Goal: Task Accomplishment & Management: Use online tool/utility

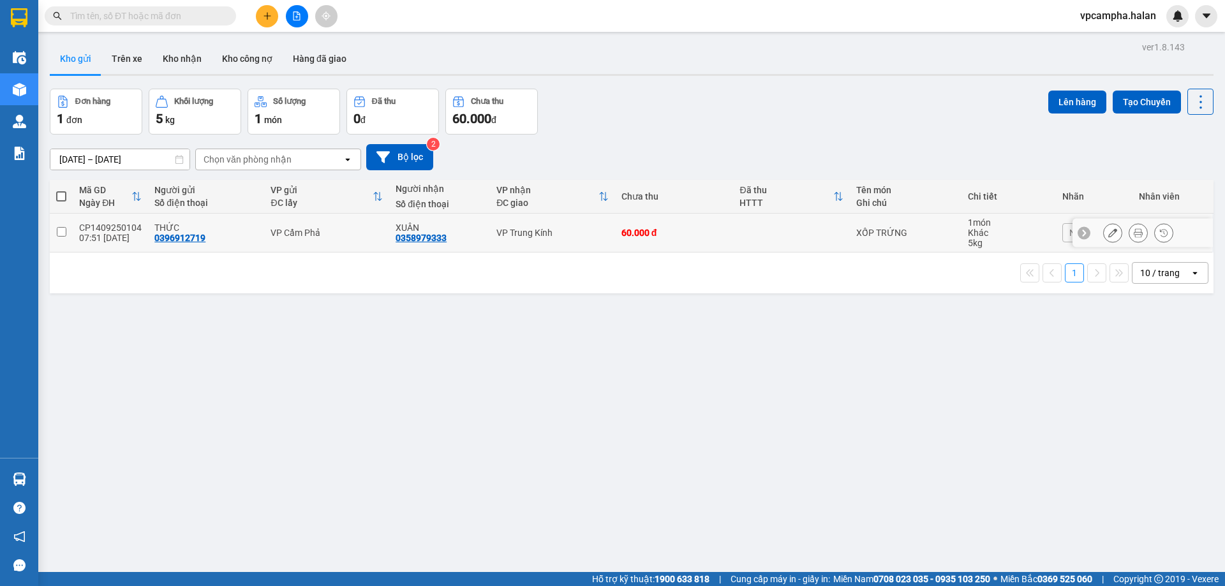
click at [61, 237] on td at bounding box center [61, 233] width 23 height 39
checkbox input "true"
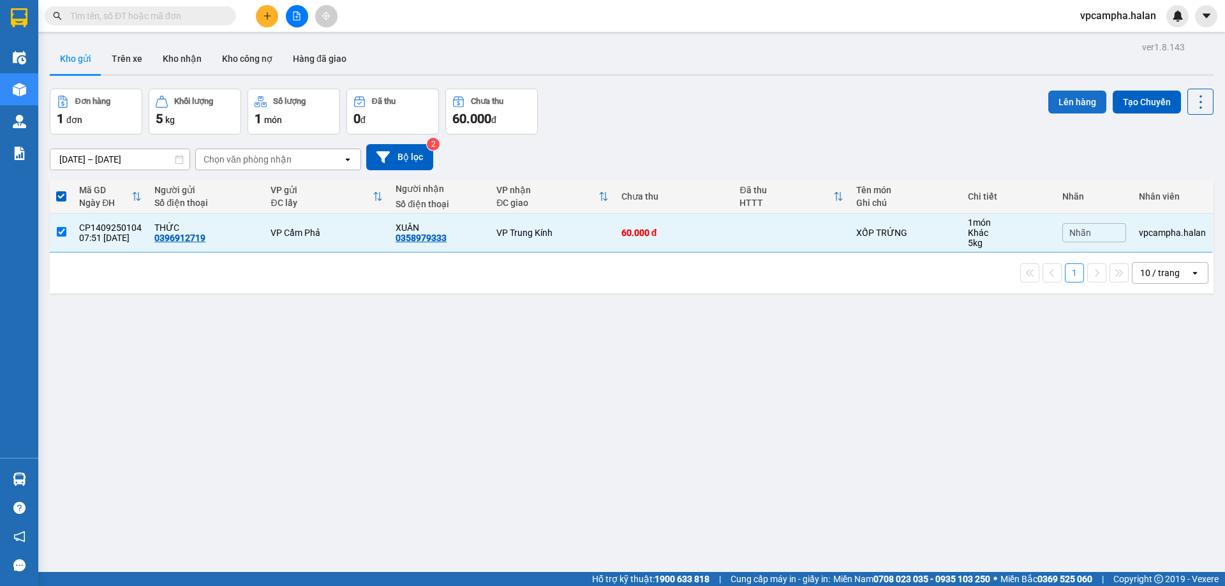
click at [1077, 105] on button "Lên hàng" at bounding box center [1077, 102] width 58 height 23
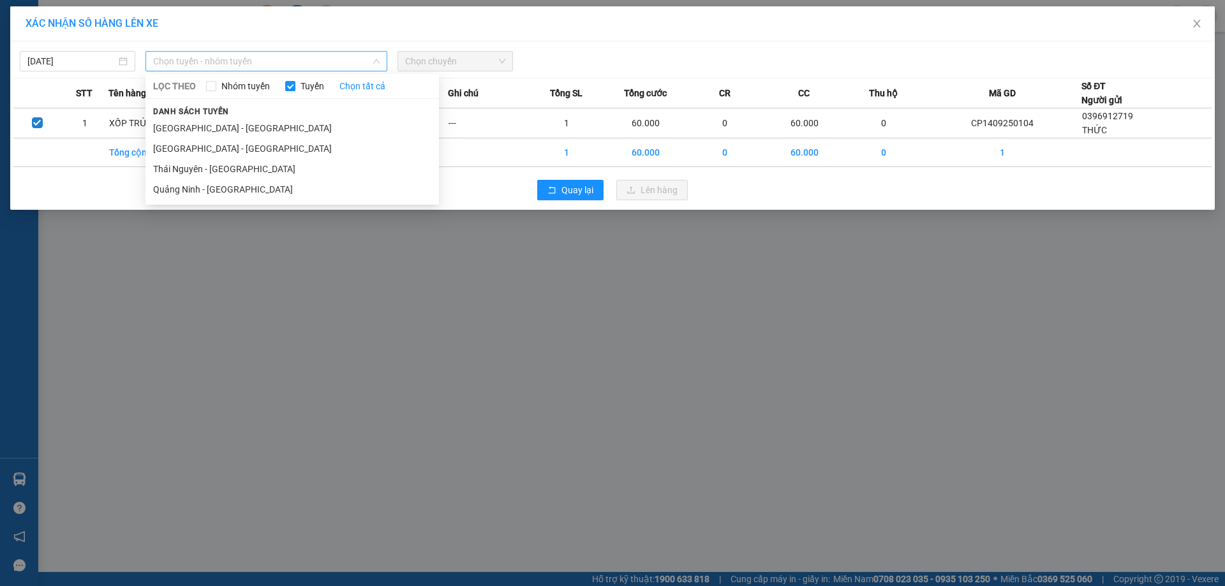
click at [292, 60] on span "Chọn tuyến - nhóm tuyến" at bounding box center [266, 61] width 227 height 19
click at [240, 148] on li "[GEOGRAPHIC_DATA] - [GEOGRAPHIC_DATA]" at bounding box center [292, 148] width 294 height 20
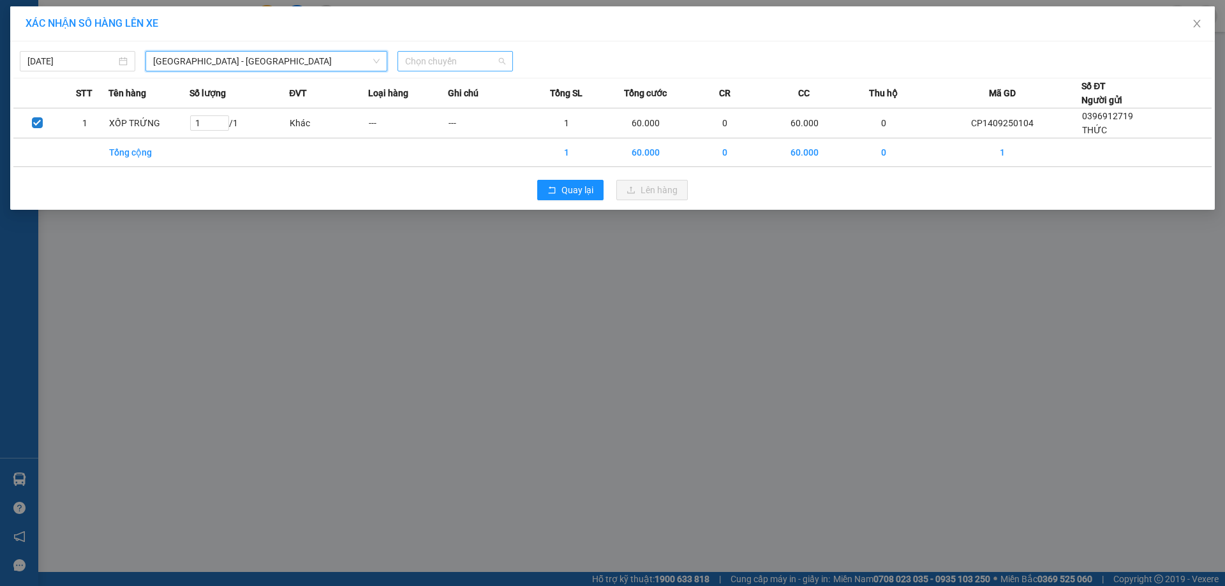
click at [455, 63] on span "Chọn chuyến" at bounding box center [455, 61] width 100 height 19
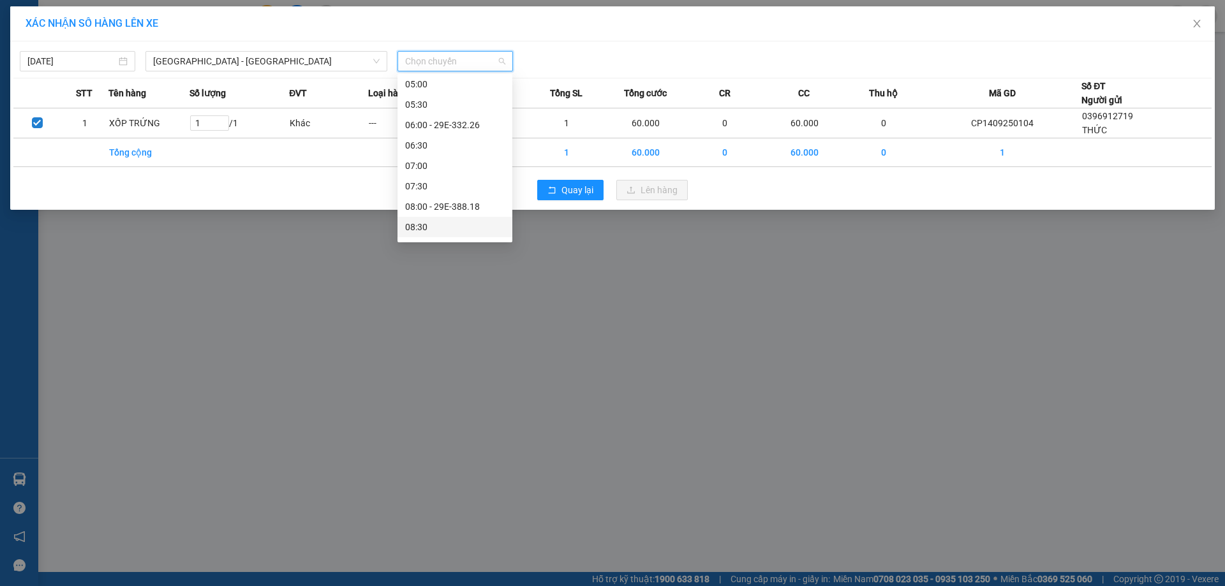
scroll to position [128, 0]
click at [436, 222] on div "10:00" at bounding box center [455, 225] width 100 height 14
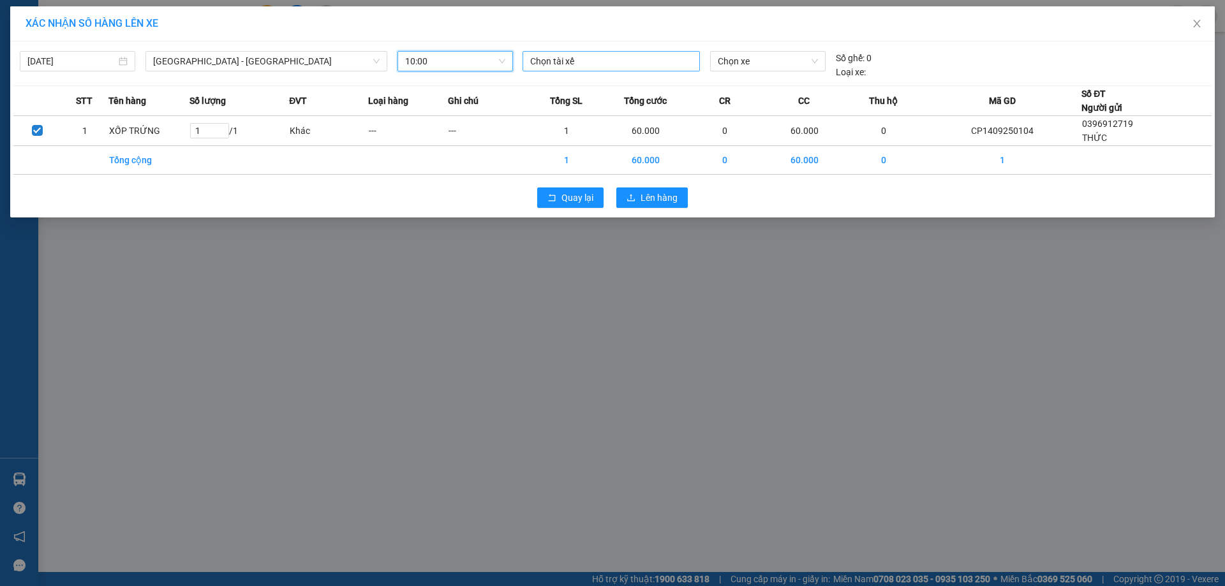
click at [628, 58] on div at bounding box center [611, 61] width 171 height 15
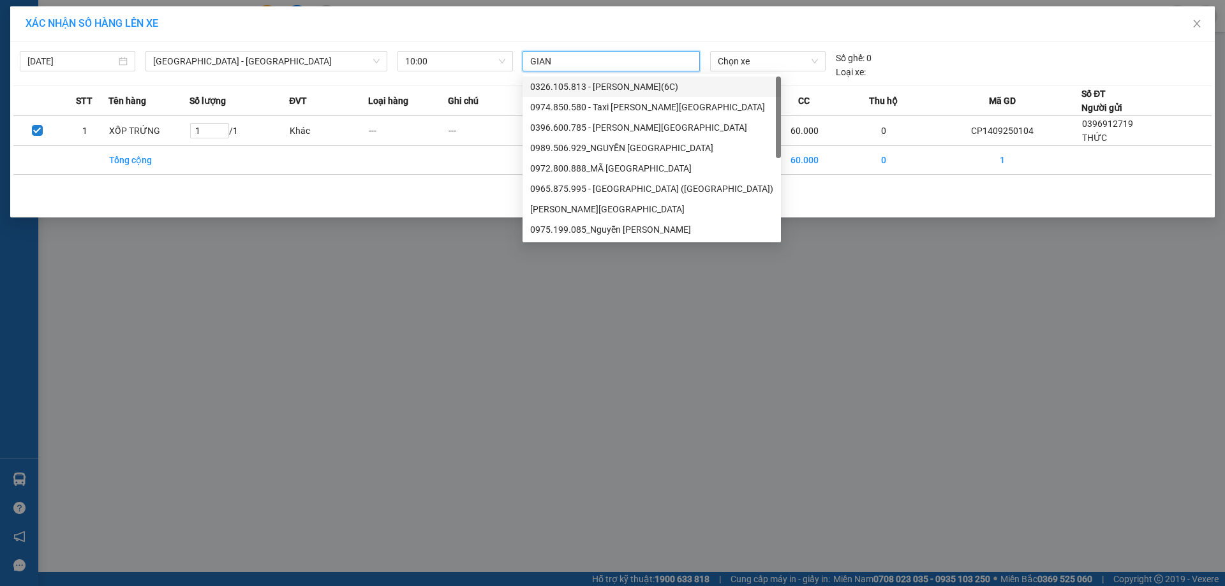
type input "GIANG"
click at [601, 232] on div "0975.199.085_Nguyễn [PERSON_NAME]" at bounding box center [651, 230] width 243 height 14
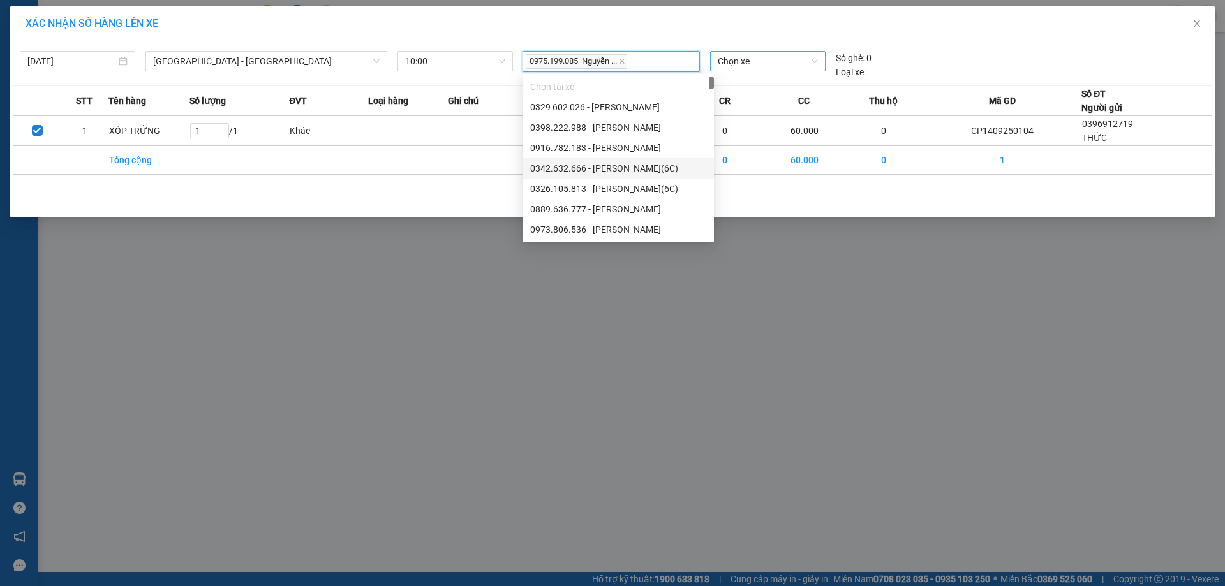
click at [759, 64] on span "Chọn xe" at bounding box center [768, 61] width 100 height 19
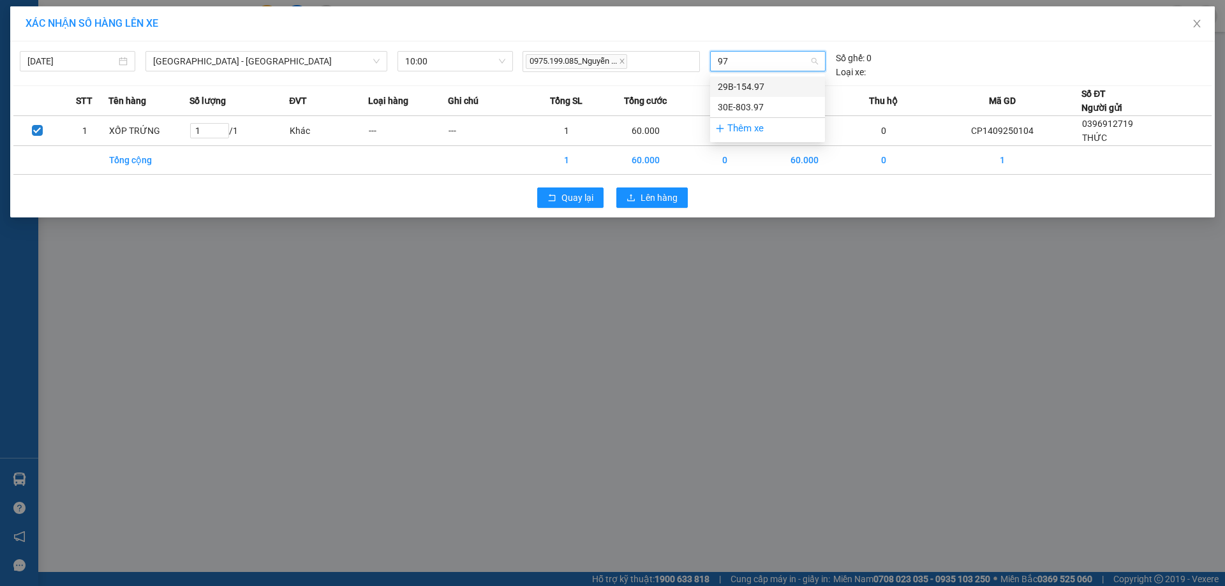
type input "976"
type input "9"
type input "796"
click at [745, 91] on div "20H-017.96" at bounding box center [768, 87] width 100 height 14
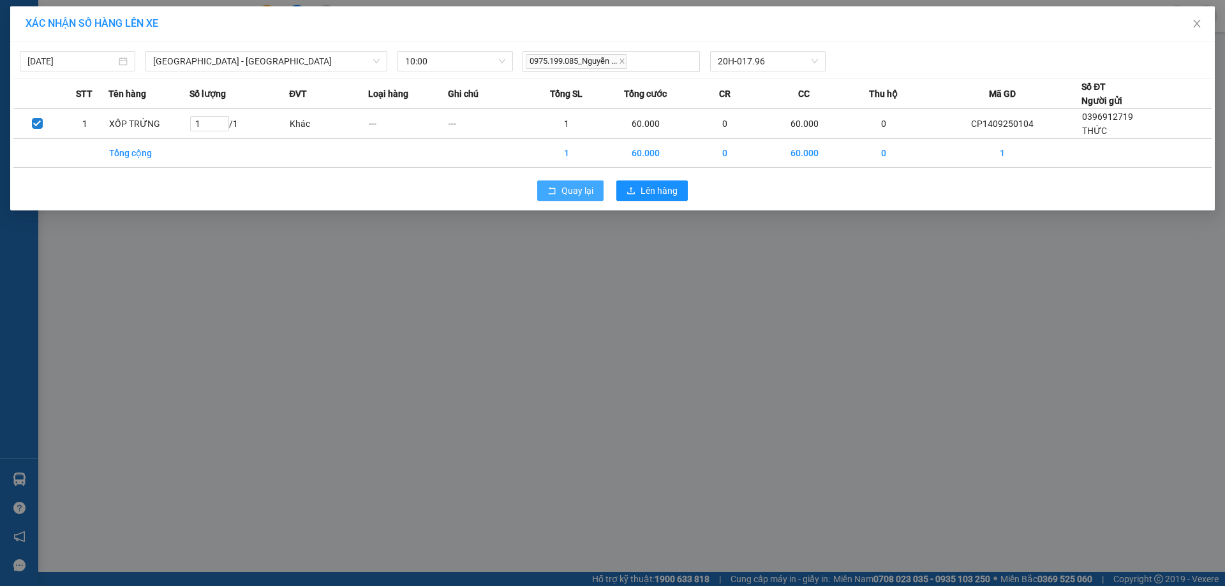
click at [574, 195] on span "Quay lại" at bounding box center [578, 191] width 32 height 14
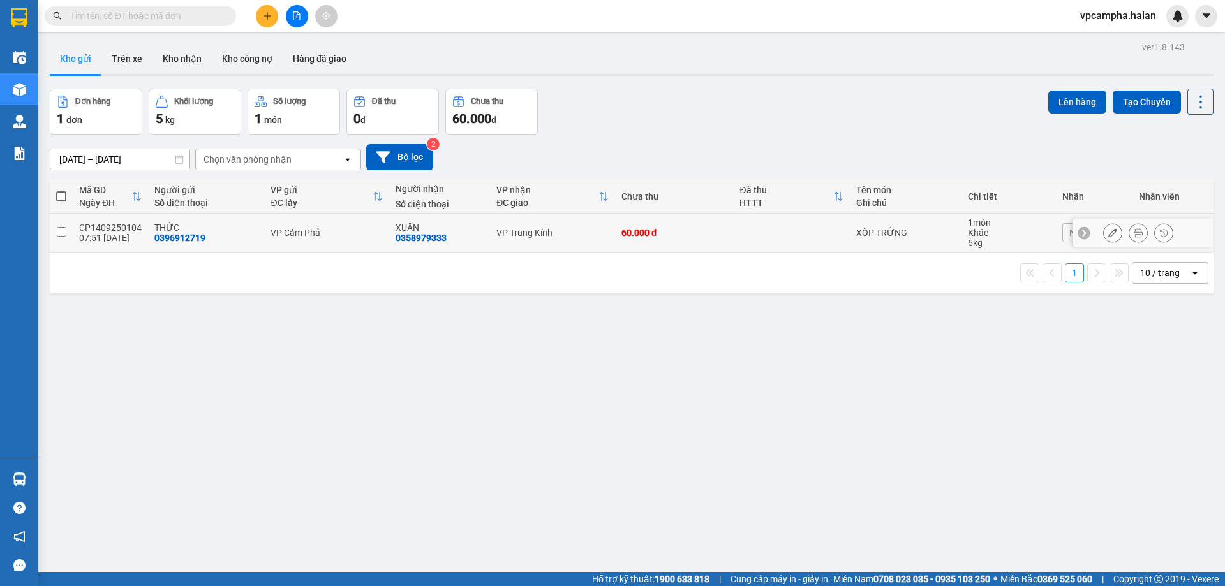
click at [58, 234] on input "checkbox" at bounding box center [62, 232] width 10 height 10
checkbox input "true"
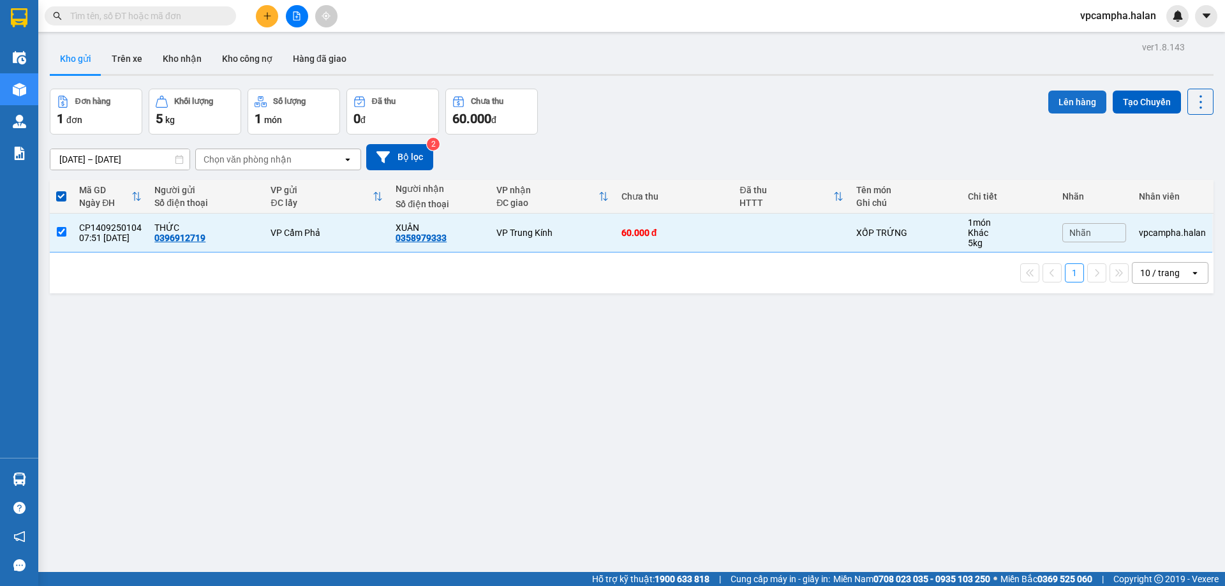
click at [1071, 104] on button "Lên hàng" at bounding box center [1077, 102] width 58 height 23
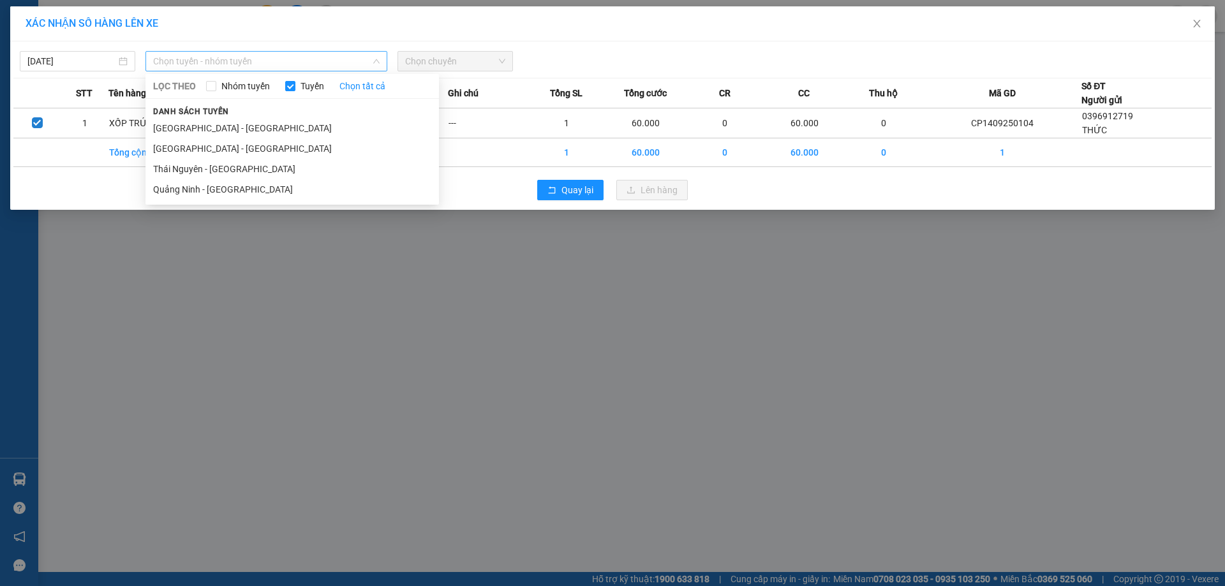
click at [290, 60] on span "Chọn tuyến - nhóm tuyến" at bounding box center [266, 61] width 227 height 19
click at [259, 151] on li "[GEOGRAPHIC_DATA] - [GEOGRAPHIC_DATA]" at bounding box center [292, 148] width 294 height 20
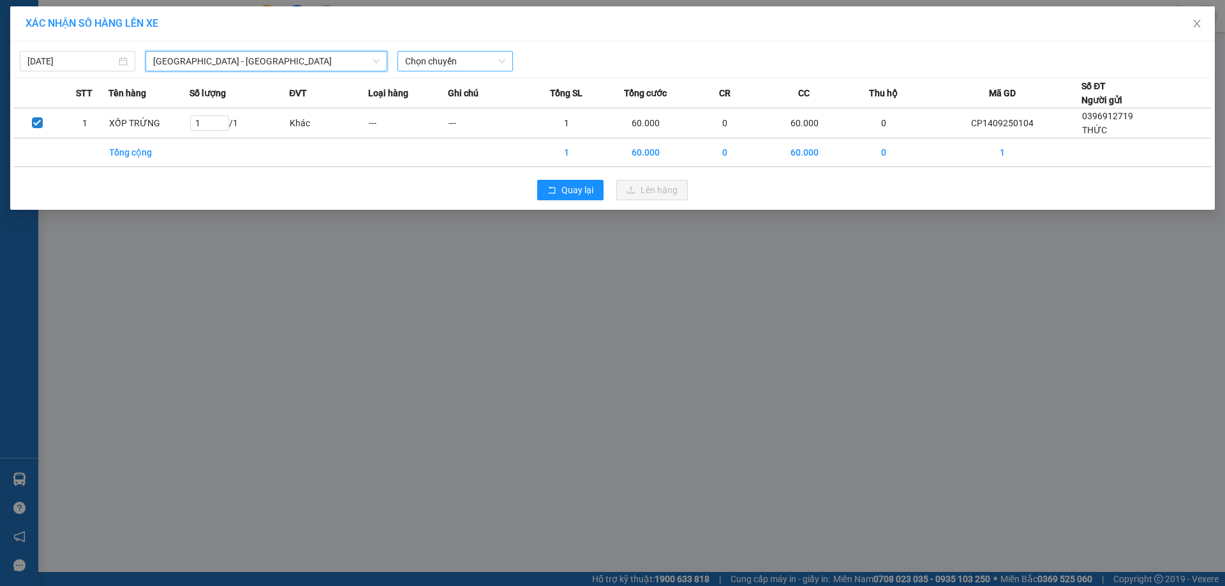
click at [438, 66] on span "Chọn chuyến" at bounding box center [455, 61] width 100 height 19
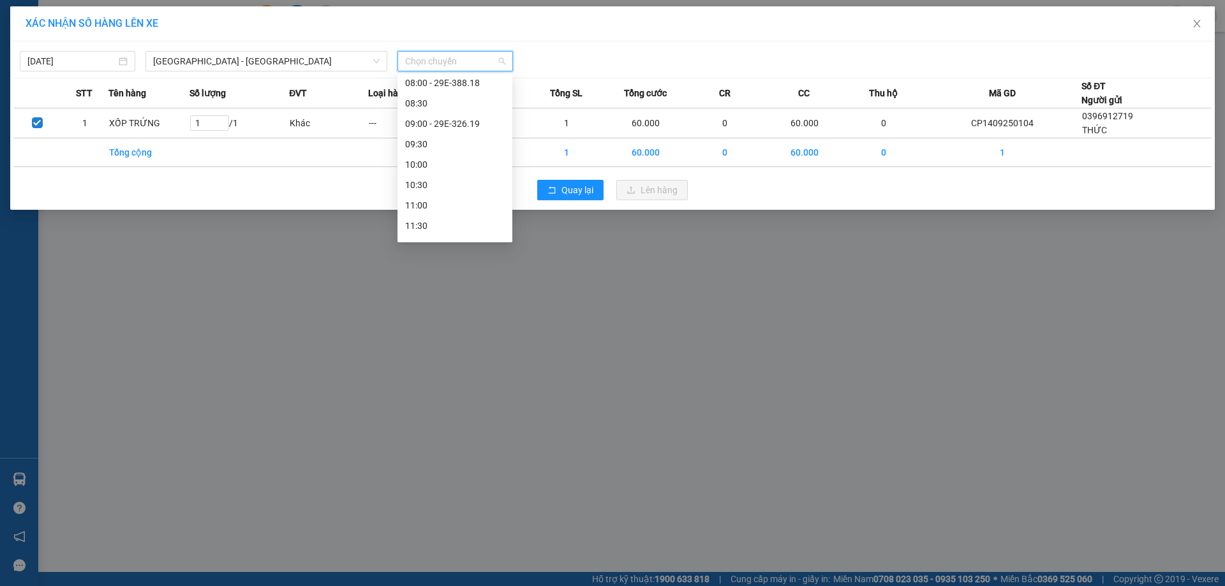
scroll to position [191, 0]
click at [445, 167] on div "10:00" at bounding box center [455, 161] width 100 height 14
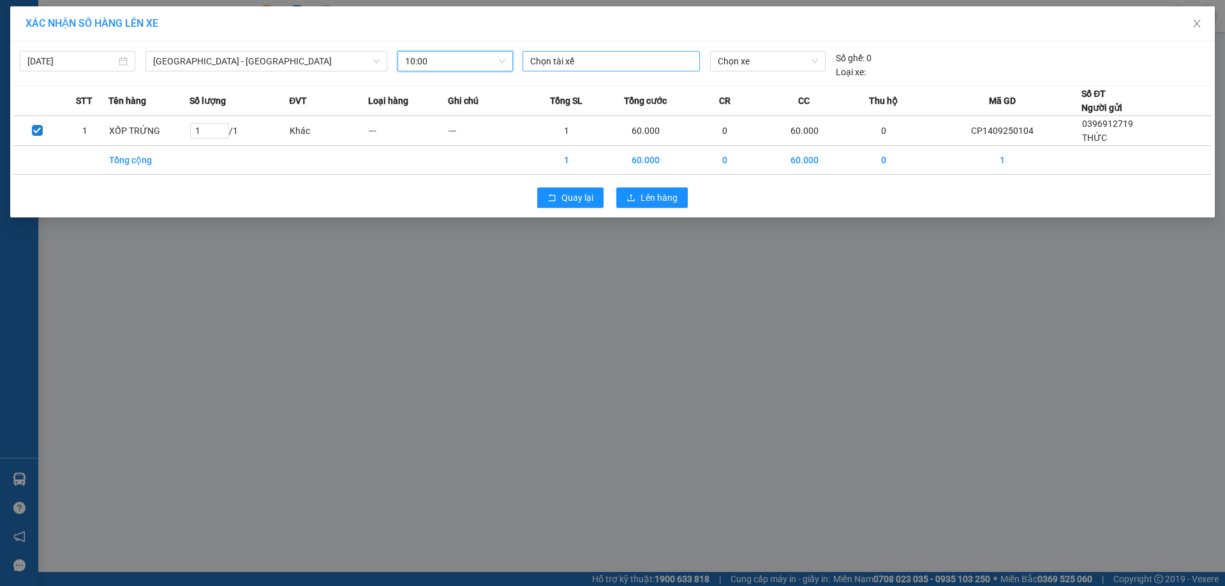
click at [634, 57] on div at bounding box center [611, 61] width 171 height 15
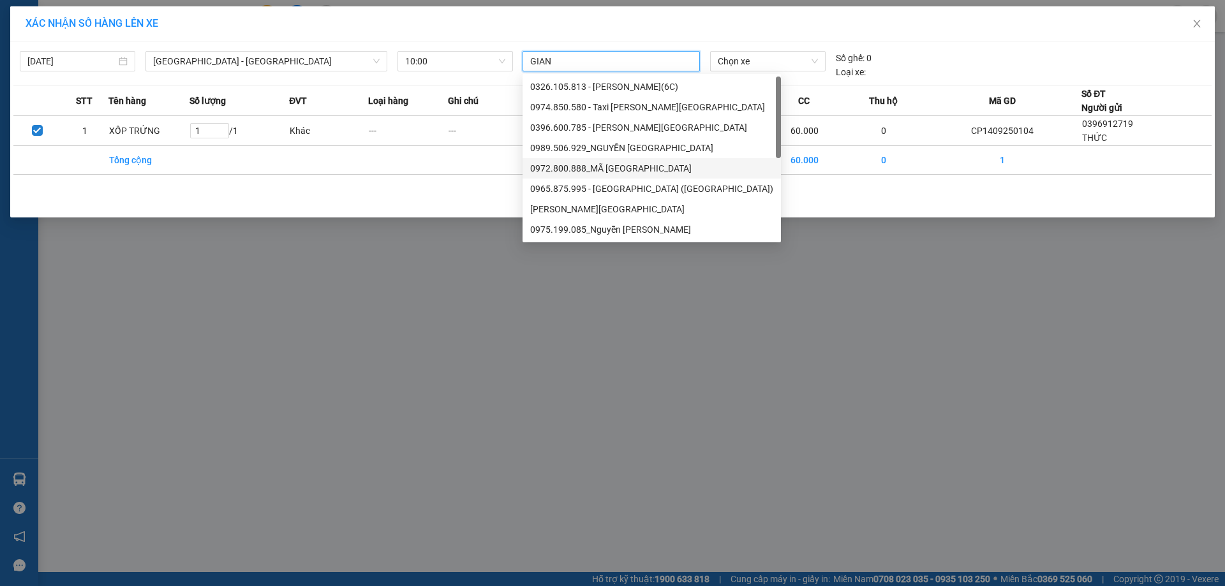
type input "GIANG"
click at [623, 237] on div "0975.199.085_Nguyễn [PERSON_NAME]" at bounding box center [652, 229] width 258 height 20
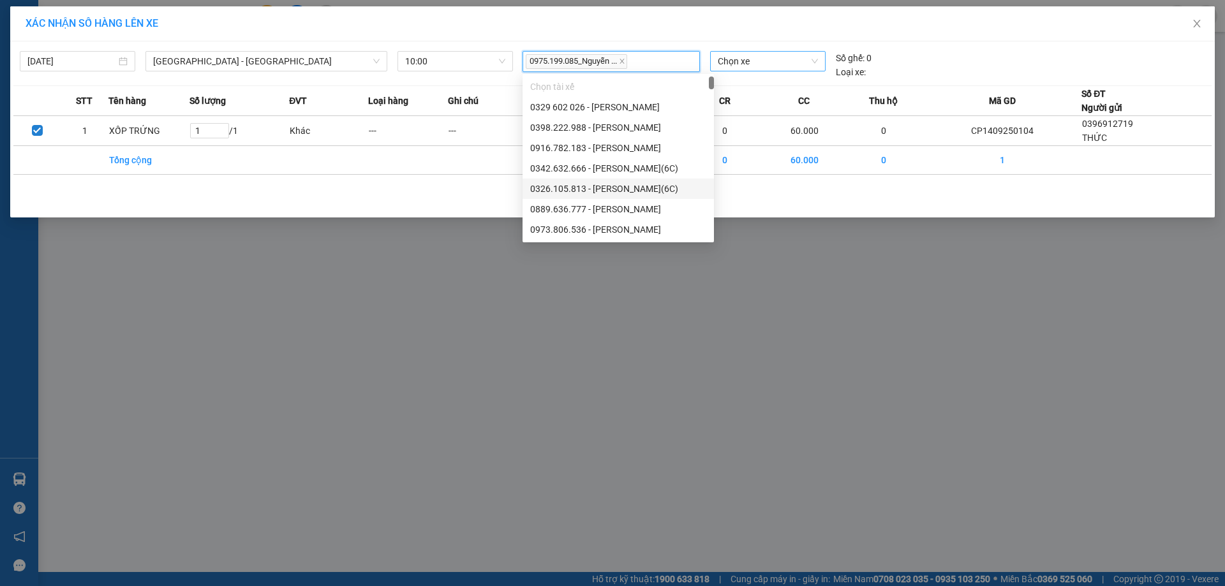
click at [782, 64] on span "Chọn xe" at bounding box center [768, 61] width 100 height 19
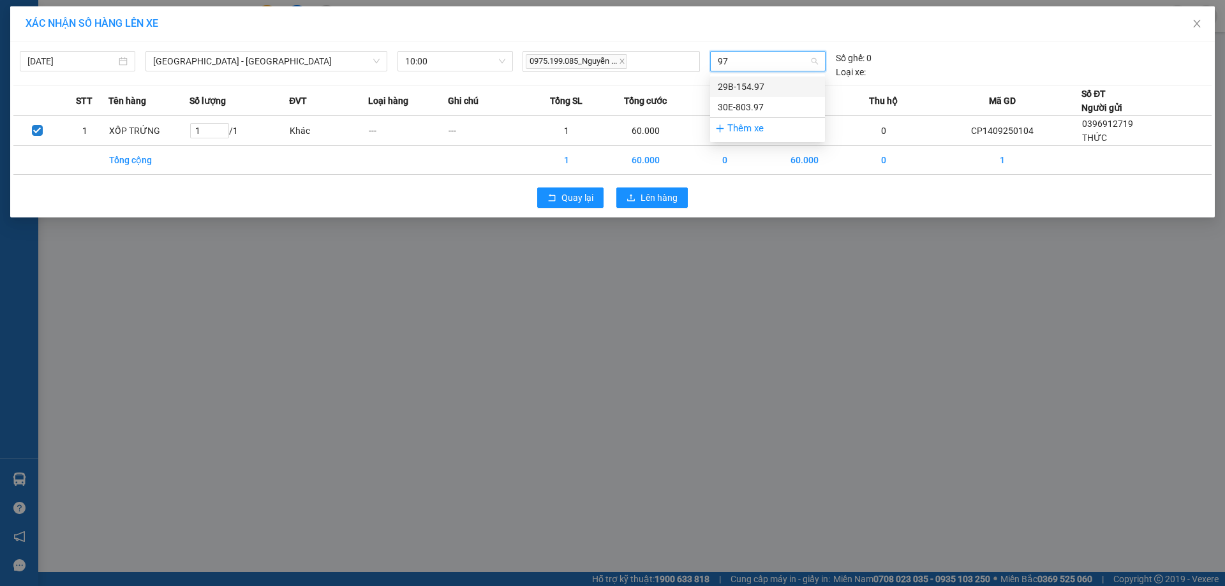
type input "9"
type input "796"
click at [776, 89] on div "20H-017.96" at bounding box center [768, 87] width 100 height 14
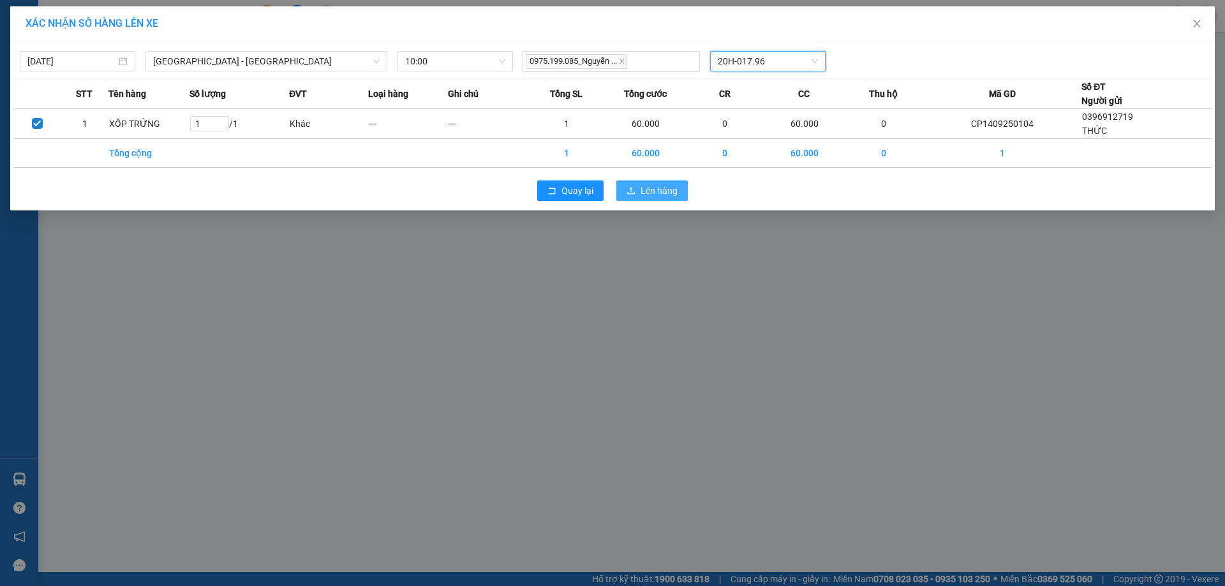
click at [658, 195] on span "Lên hàng" at bounding box center [659, 191] width 37 height 14
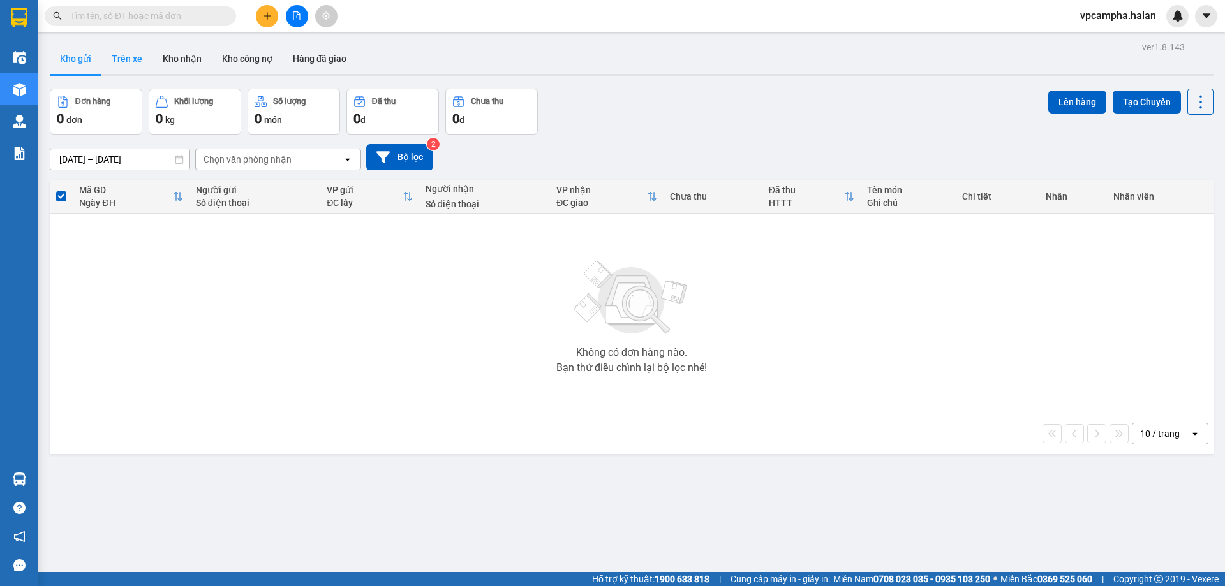
click at [137, 62] on button "Trên xe" at bounding box center [126, 58] width 51 height 31
click at [137, 61] on button "Trên xe" at bounding box center [126, 58] width 51 height 31
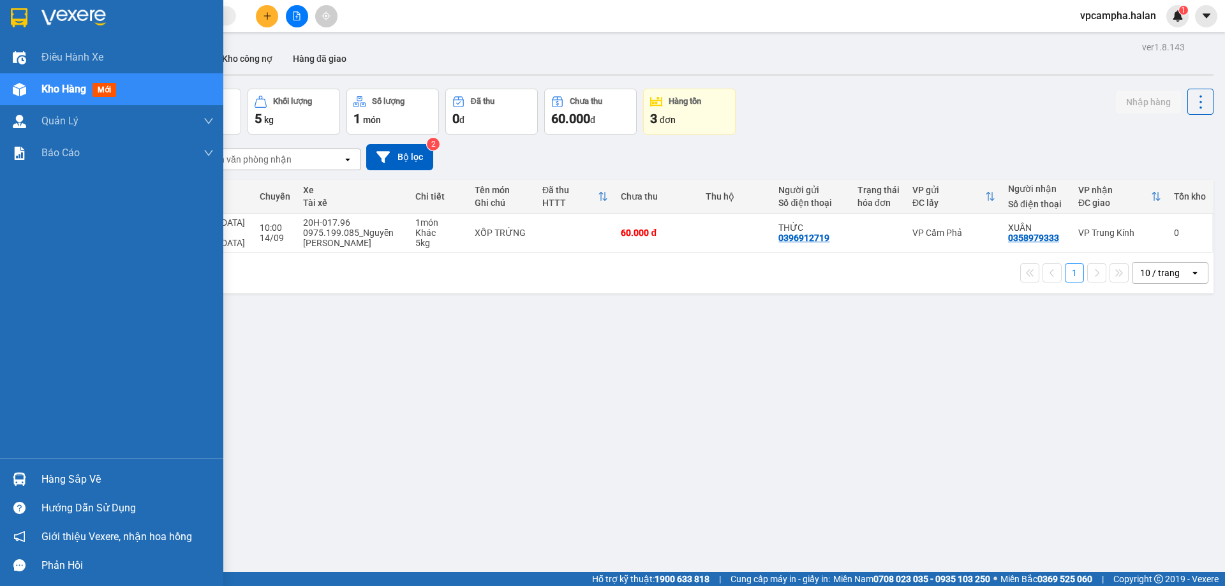
click at [84, 481] on div "Hàng sắp về" at bounding box center [127, 479] width 172 height 19
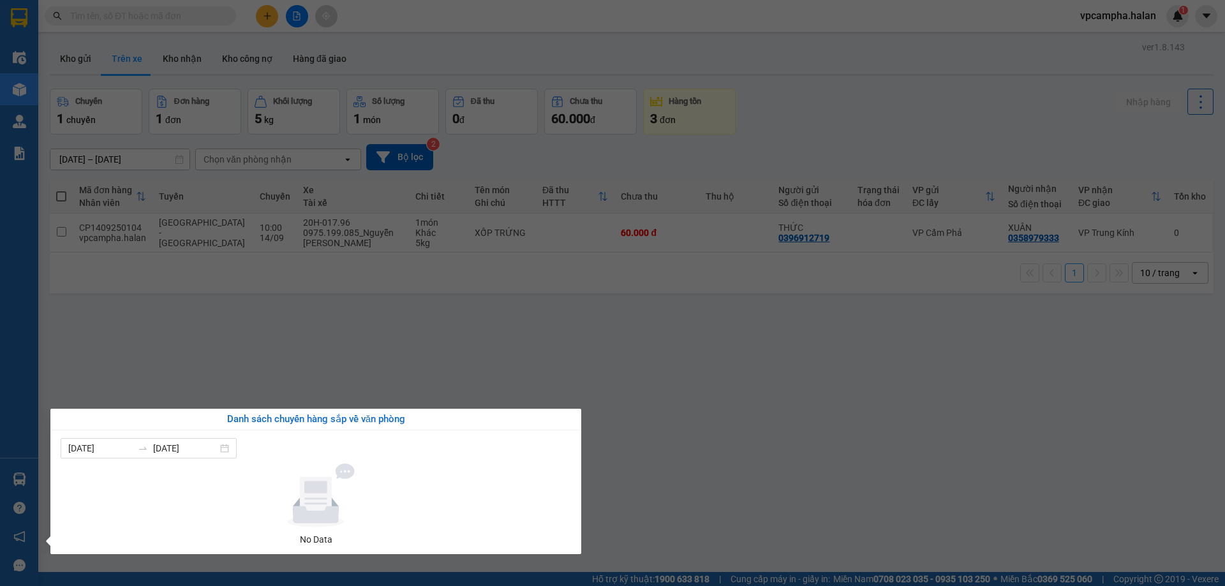
click at [327, 348] on section "Kết quả tìm kiếm ( 0 ) Bộ lọc No Data vpcampha.halan 1 Điều hành xe Kho hàng mớ…" at bounding box center [612, 293] width 1225 height 586
